Goal: Information Seeking & Learning: Understand process/instructions

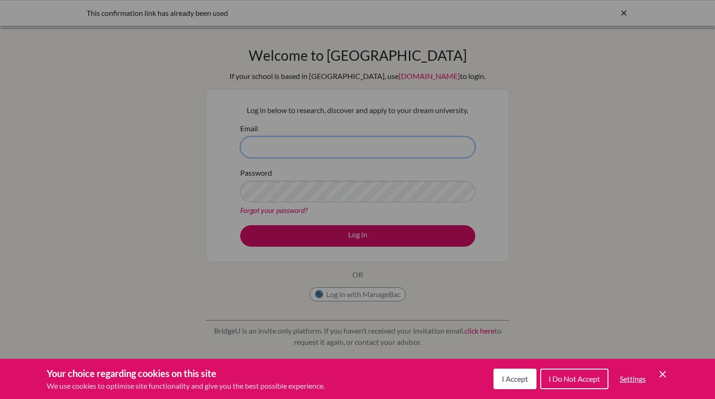
type input "ella.zhang@hanacademy.edu.hk"
click at [347, 237] on div "Cookie Preferences" at bounding box center [357, 199] width 715 height 399
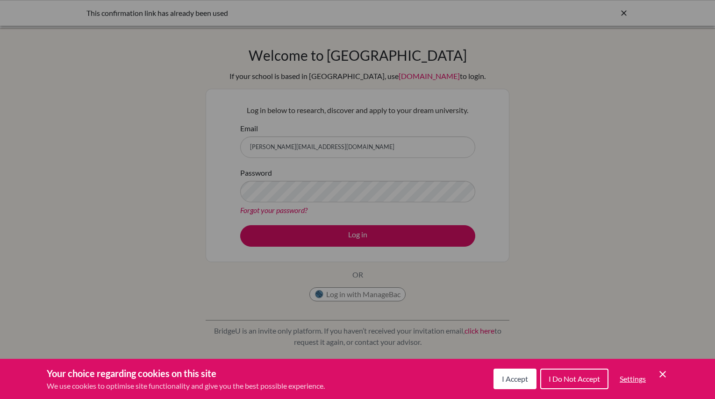
click at [516, 379] on span "I Accept" at bounding box center [515, 378] width 26 height 9
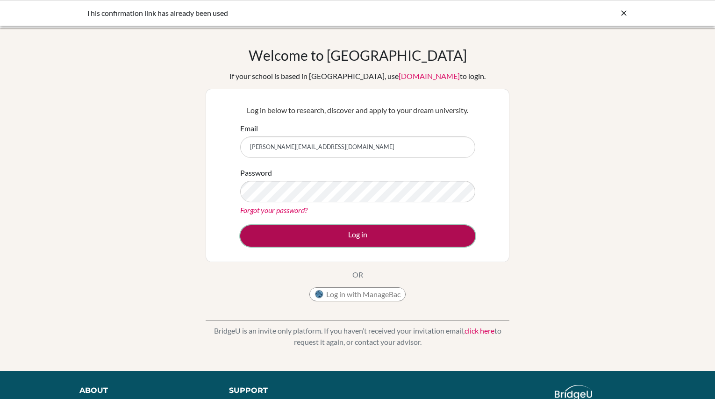
click at [398, 241] on button "Log in" at bounding box center [357, 235] width 235 height 21
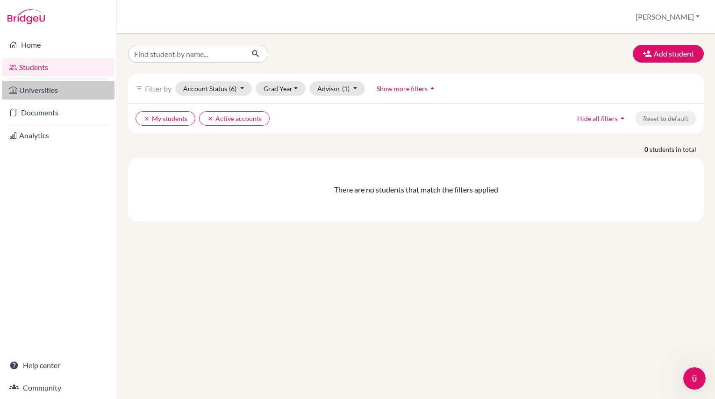
click at [47, 86] on link "Universities" at bounding box center [58, 90] width 113 height 19
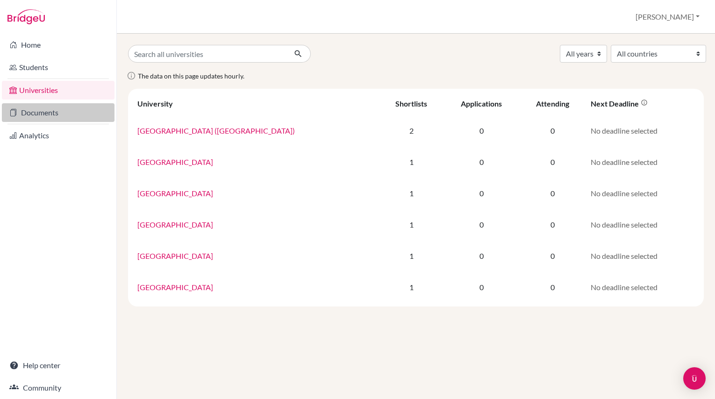
click at [50, 112] on link "Documents" at bounding box center [58, 112] width 113 height 19
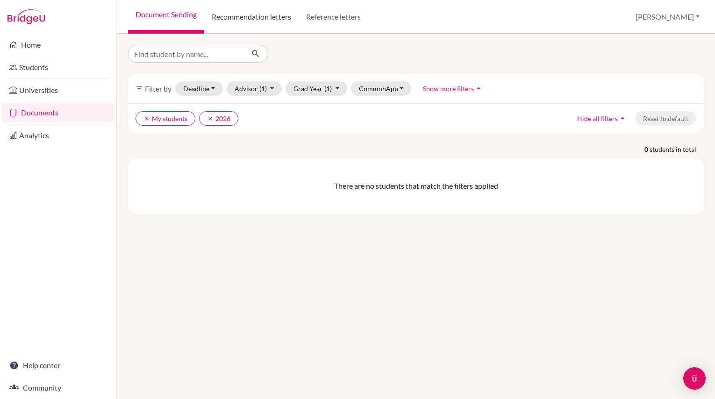
click at [251, 13] on link "Recommendation letters" at bounding box center [251, 17] width 94 height 34
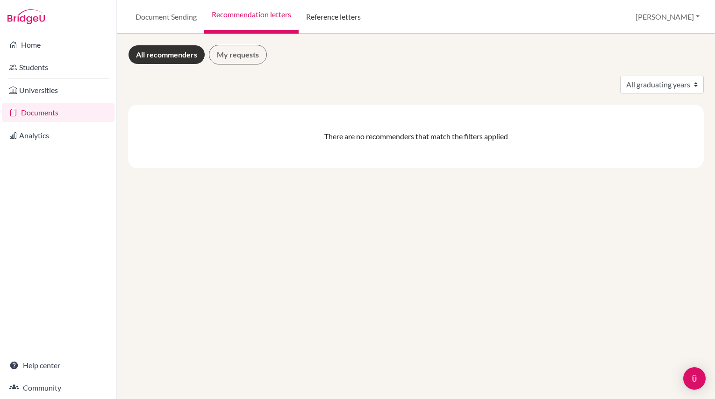
click at [338, 15] on link "Reference letters" at bounding box center [334, 17] width 70 height 34
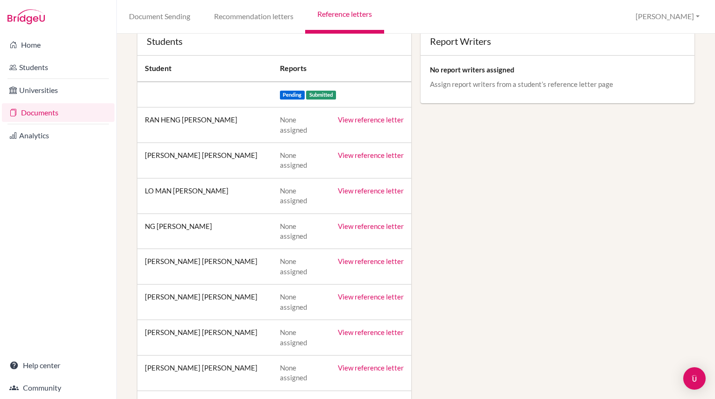
scroll to position [63, 0]
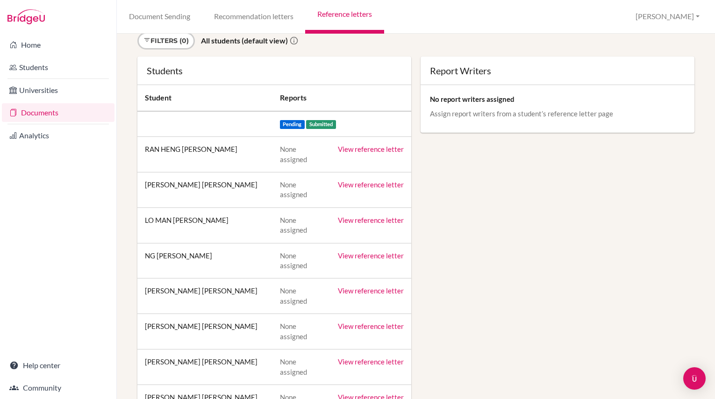
click at [359, 149] on link "View reference letter" at bounding box center [371, 149] width 66 height 8
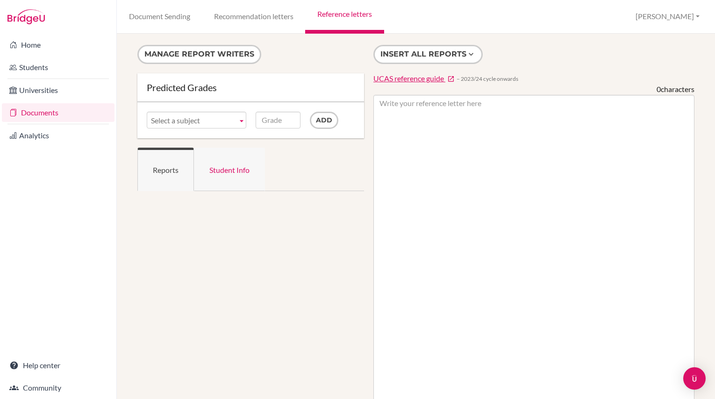
click at [231, 171] on link "Student Info" at bounding box center [229, 169] width 71 height 43
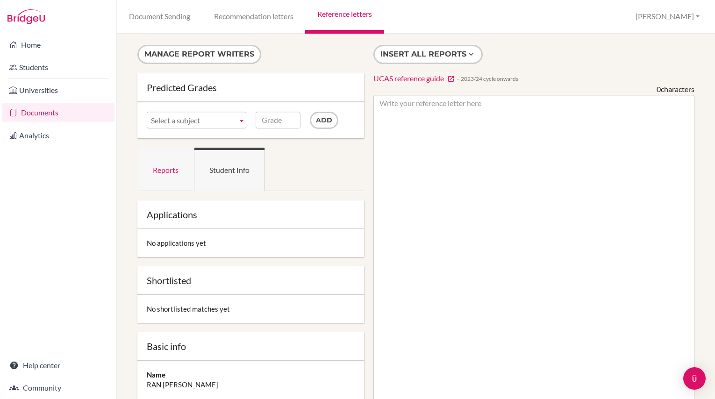
click at [184, 170] on link "Reports" at bounding box center [165, 169] width 57 height 43
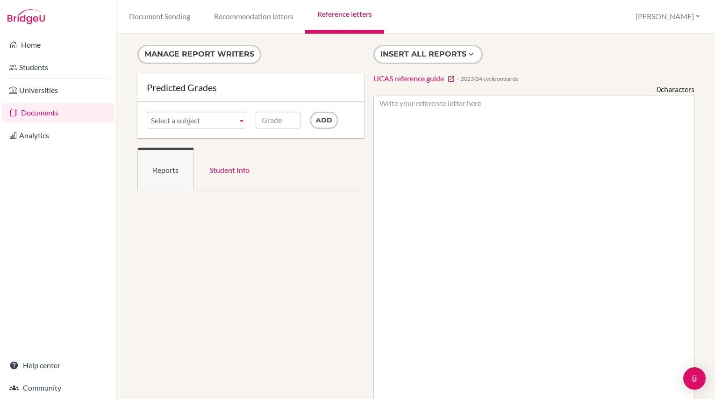
click at [407, 82] on span "UCAS reference guide" at bounding box center [408, 78] width 71 height 9
click at [54, 113] on link "Documents" at bounding box center [58, 112] width 113 height 19
click at [155, 20] on link "Document Sending" at bounding box center [159, 17] width 85 height 34
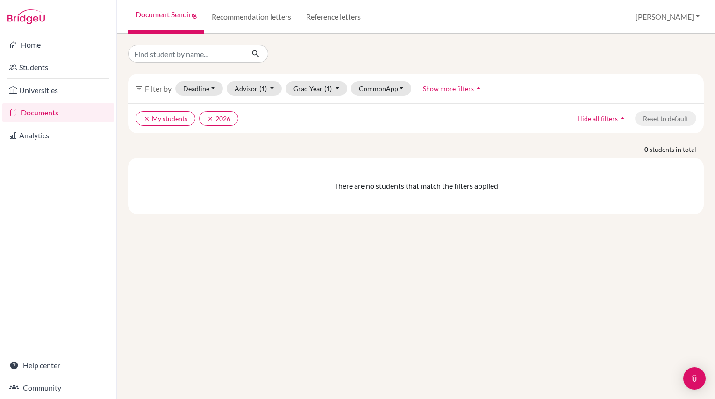
click at [476, 87] on icon "arrow_drop_up" at bounding box center [478, 88] width 9 height 9
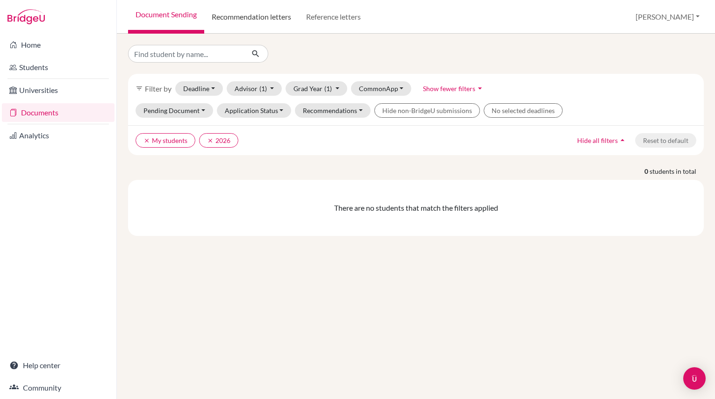
click at [254, 18] on link "Recommendation letters" at bounding box center [251, 17] width 94 height 34
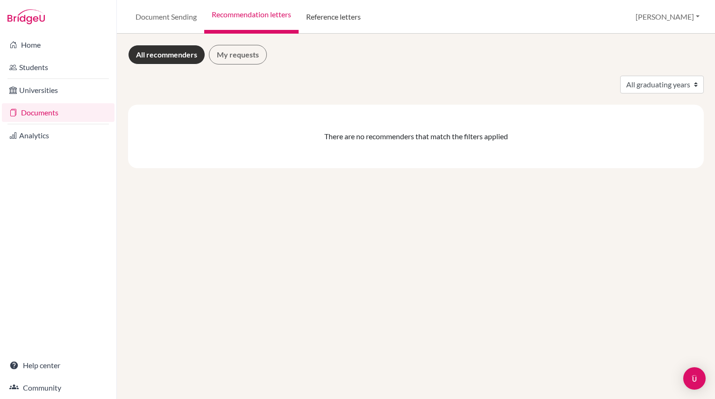
click at [330, 18] on link "Reference letters" at bounding box center [334, 17] width 70 height 34
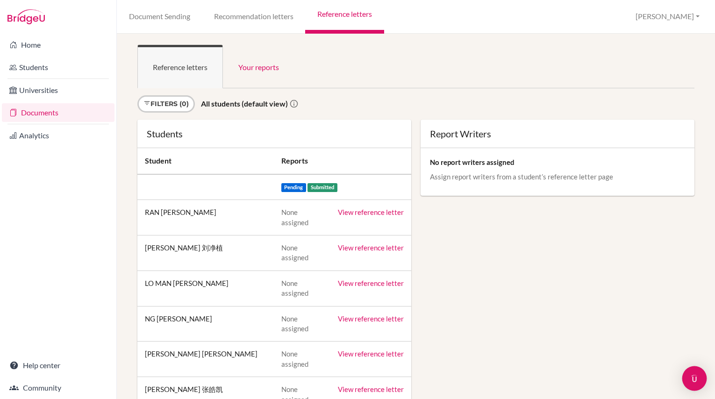
click at [688, 372] on div "Open Intercom Messenger" at bounding box center [694, 378] width 25 height 25
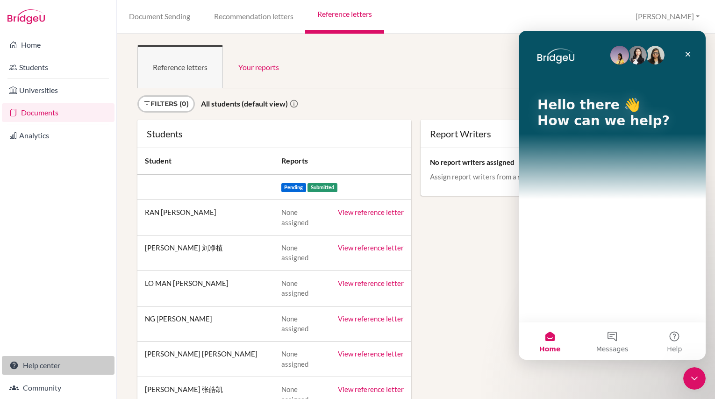
click at [73, 361] on link "Help center" at bounding box center [58, 365] width 113 height 19
click at [678, 335] on button "Help" at bounding box center [674, 340] width 62 height 37
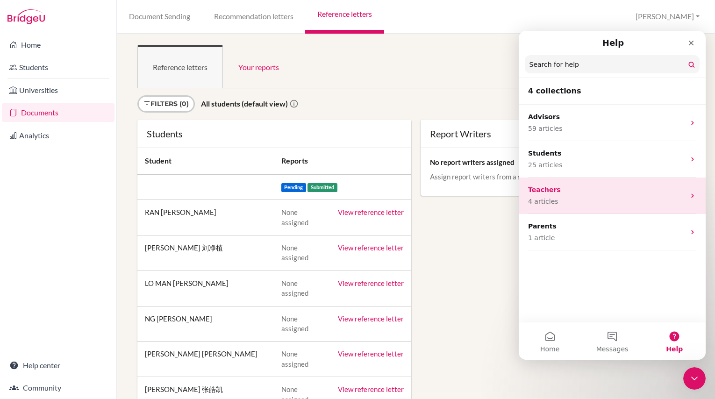
click at [584, 196] on div "Teachers 4 articles" at bounding box center [606, 195] width 157 height 21
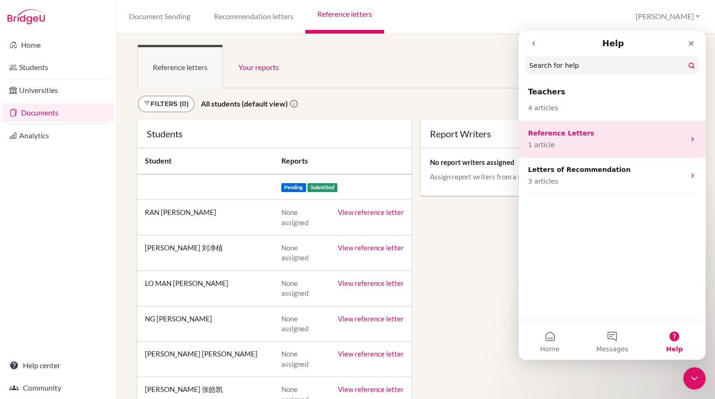
click at [538, 142] on span "1 article" at bounding box center [541, 145] width 27 height 10
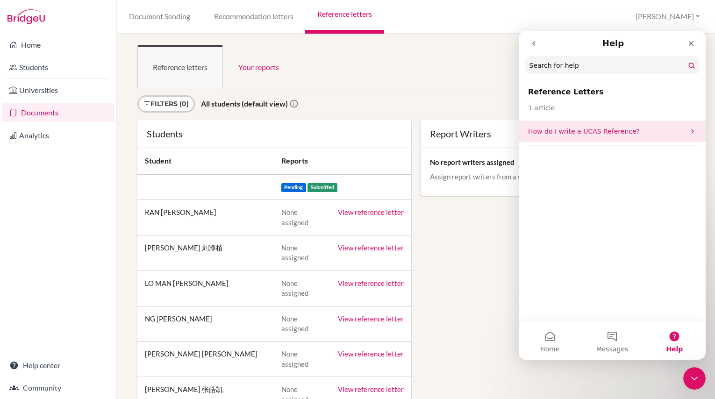
click at [543, 133] on p "How do I write a UCAS Reference?" at bounding box center [606, 132] width 157 height 10
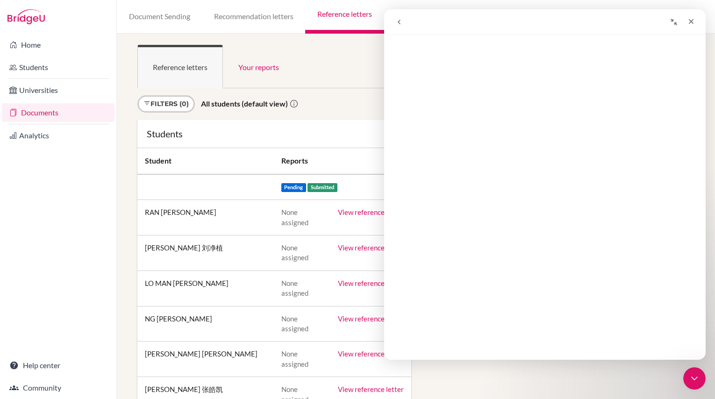
scroll to position [33, 0]
